Goal: Information Seeking & Learning: Learn about a topic

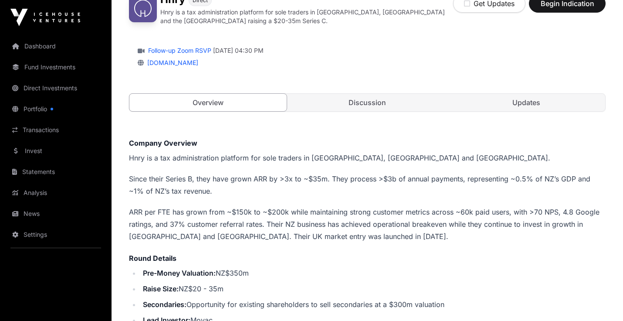
scroll to position [94, 0]
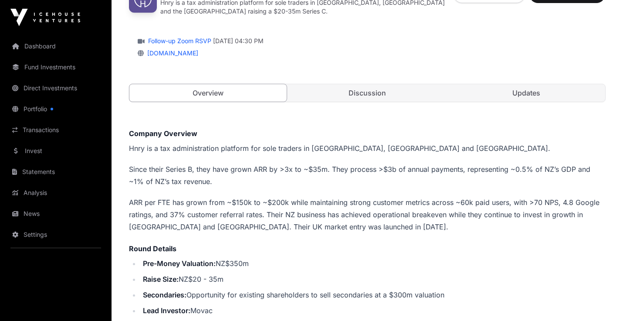
click at [384, 93] on link "Discussion" at bounding box center [366, 92] width 157 height 17
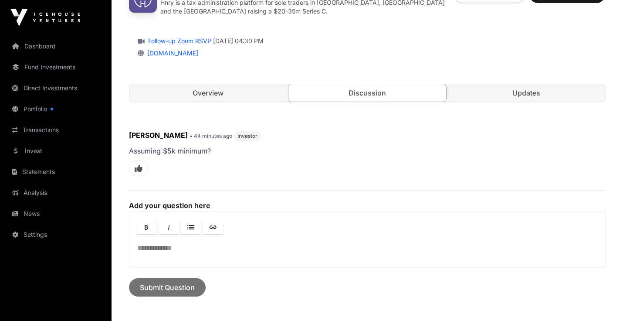
click at [494, 93] on link "Updates" at bounding box center [526, 92] width 157 height 17
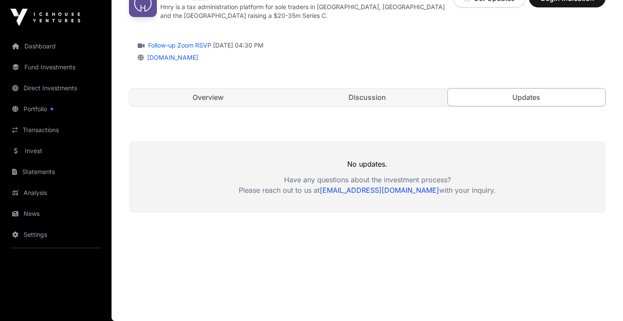
scroll to position [89, 0]
click at [388, 97] on link "Discussion" at bounding box center [366, 97] width 157 height 17
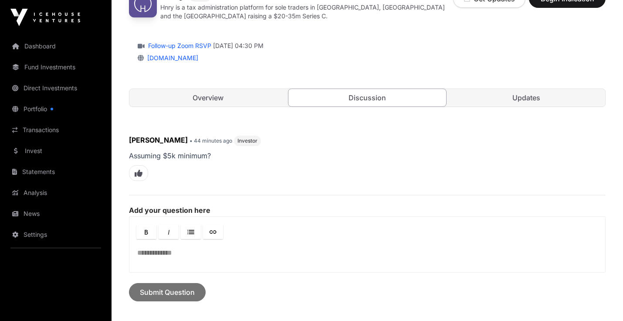
click at [234, 101] on link "Overview" at bounding box center [207, 97] width 157 height 17
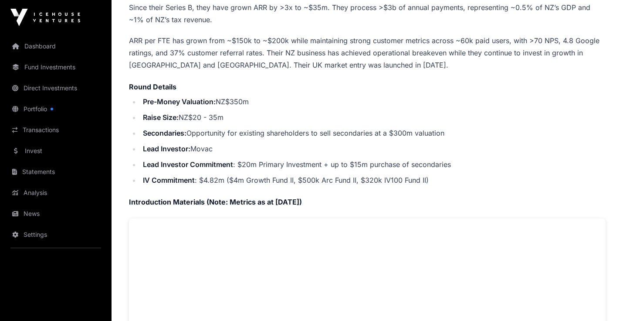
scroll to position [250, 0]
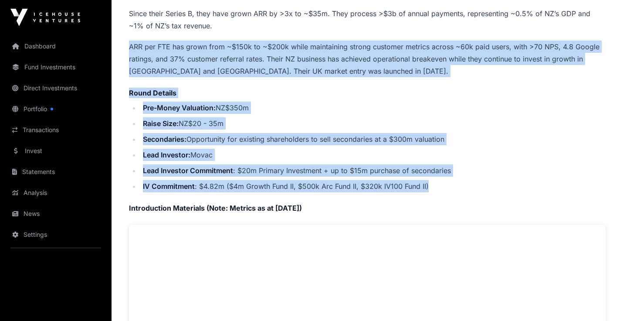
drag, startPoint x: 442, startPoint y: 186, endPoint x: 212, endPoint y: 40, distance: 272.2
click at [212, 40] on div "Company Overview Hnry is a tax administration platform for sole traders in [GEO…" at bounding box center [367, 233] width 476 height 520
click at [358, 127] on li "Raise Size: NZ$20 - 35m" at bounding box center [372, 123] width 465 height 12
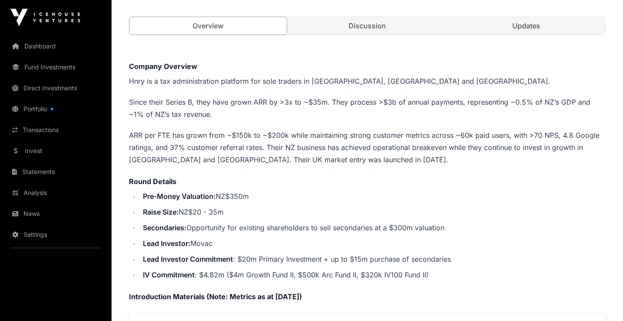
scroll to position [161, 0]
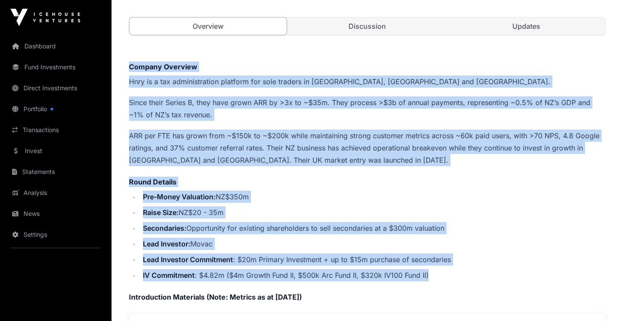
drag, startPoint x: 452, startPoint y: 274, endPoint x: 124, endPoint y: 70, distance: 386.4
copy div "Company Overview Hnry is a tax administration platform for sole traders in [GEO…"
click at [364, 31] on link "Discussion" at bounding box center [366, 25] width 157 height 17
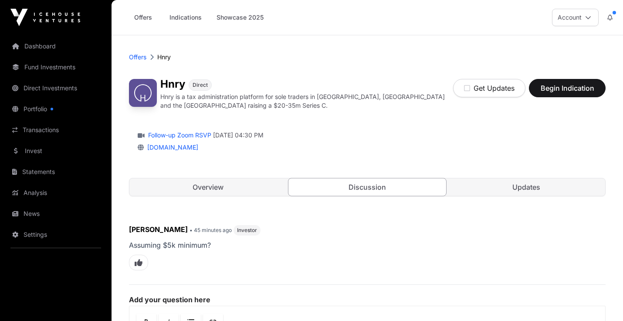
click at [475, 193] on link "Updates" at bounding box center [526, 186] width 157 height 17
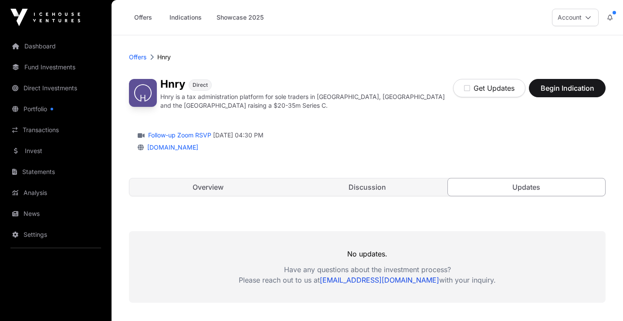
click at [226, 179] on link "Overview" at bounding box center [207, 186] width 157 height 17
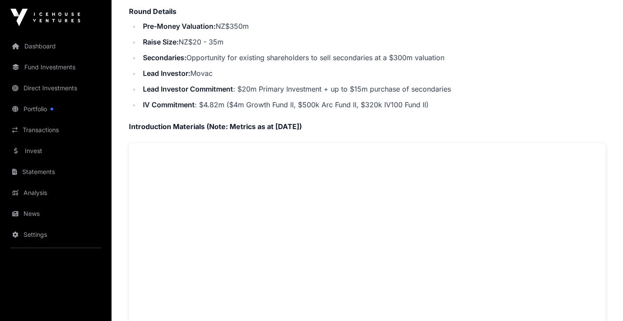
scroll to position [331, 0]
drag, startPoint x: 553, startPoint y: 58, endPoint x: 590, endPoint y: 156, distance: 105.2
click at [552, 58] on li "Secondaries: Opportunity for existing shareholders to sell secondaries at a $30…" at bounding box center [372, 58] width 465 height 12
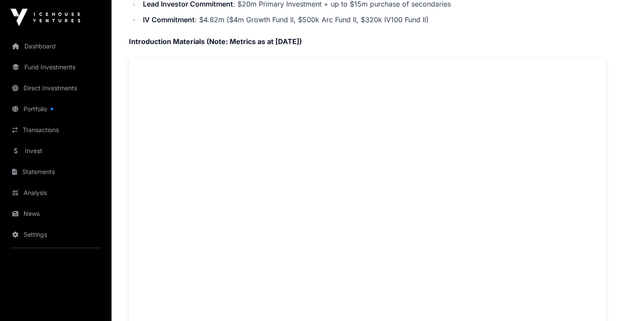
scroll to position [469, 0]
